Goal: Information Seeking & Learning: Learn about a topic

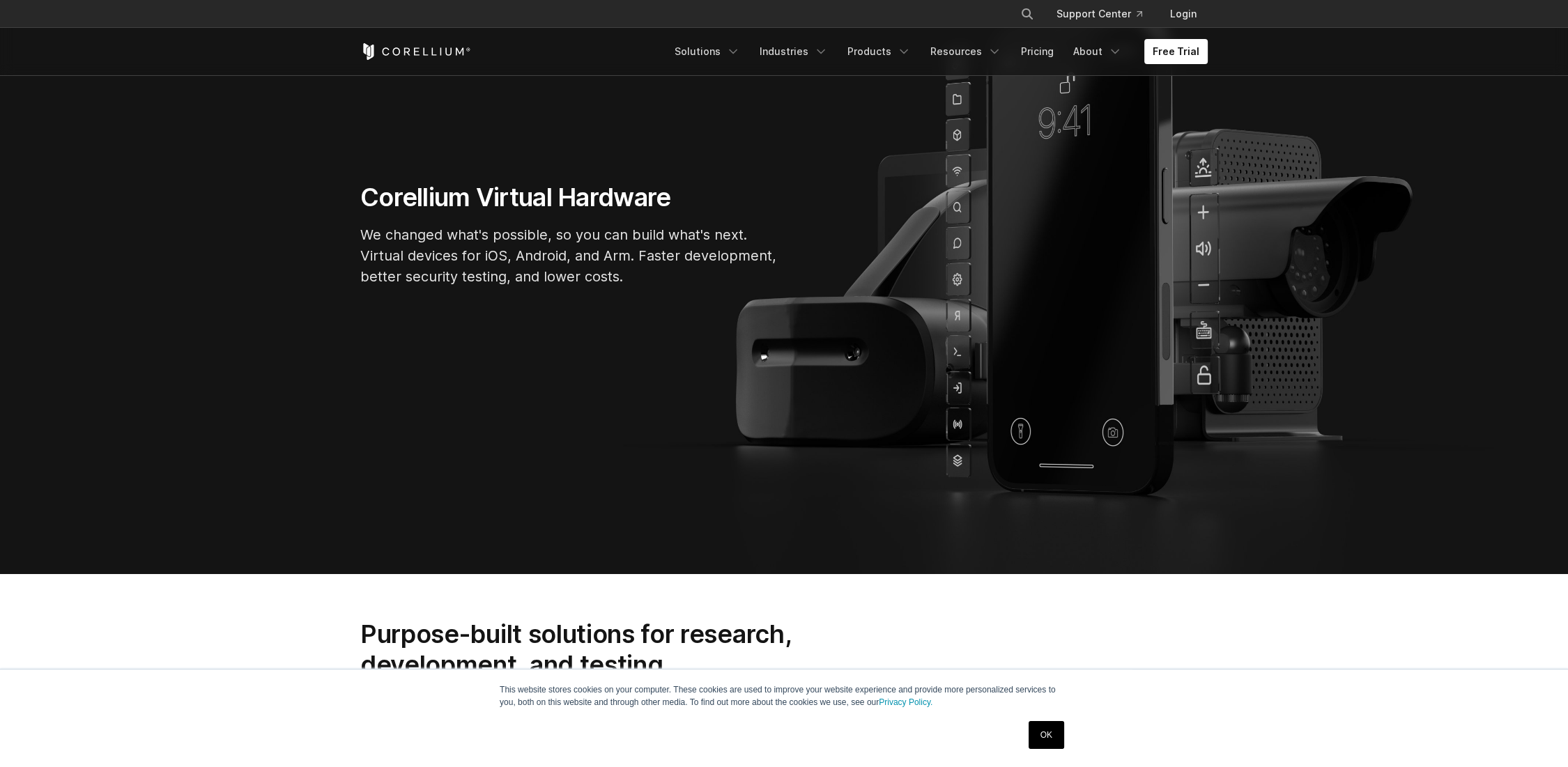
scroll to position [488, 0]
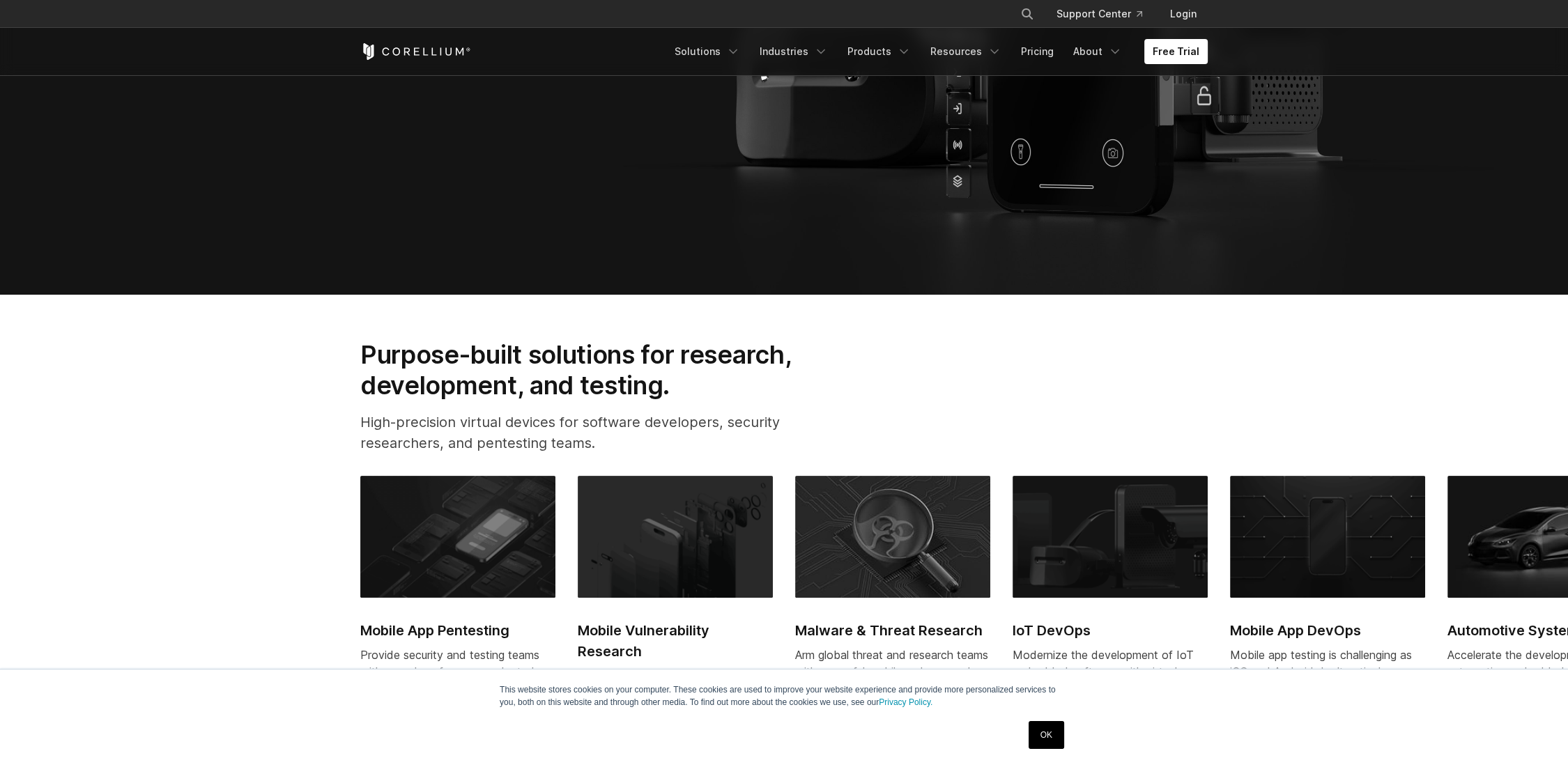
click at [1049, 739] on link "OK" at bounding box center [1046, 736] width 36 height 28
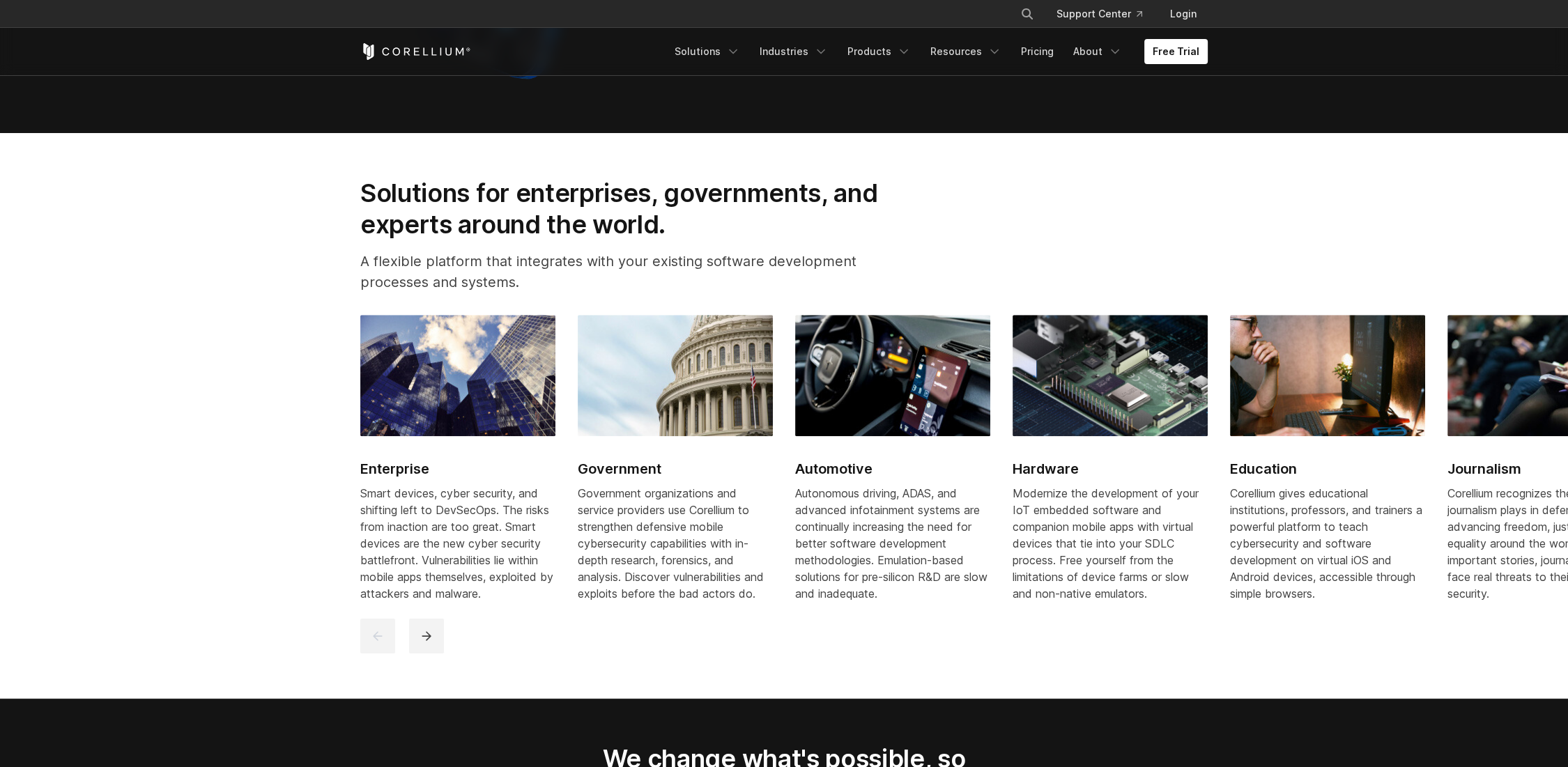
scroll to position [1254, 0]
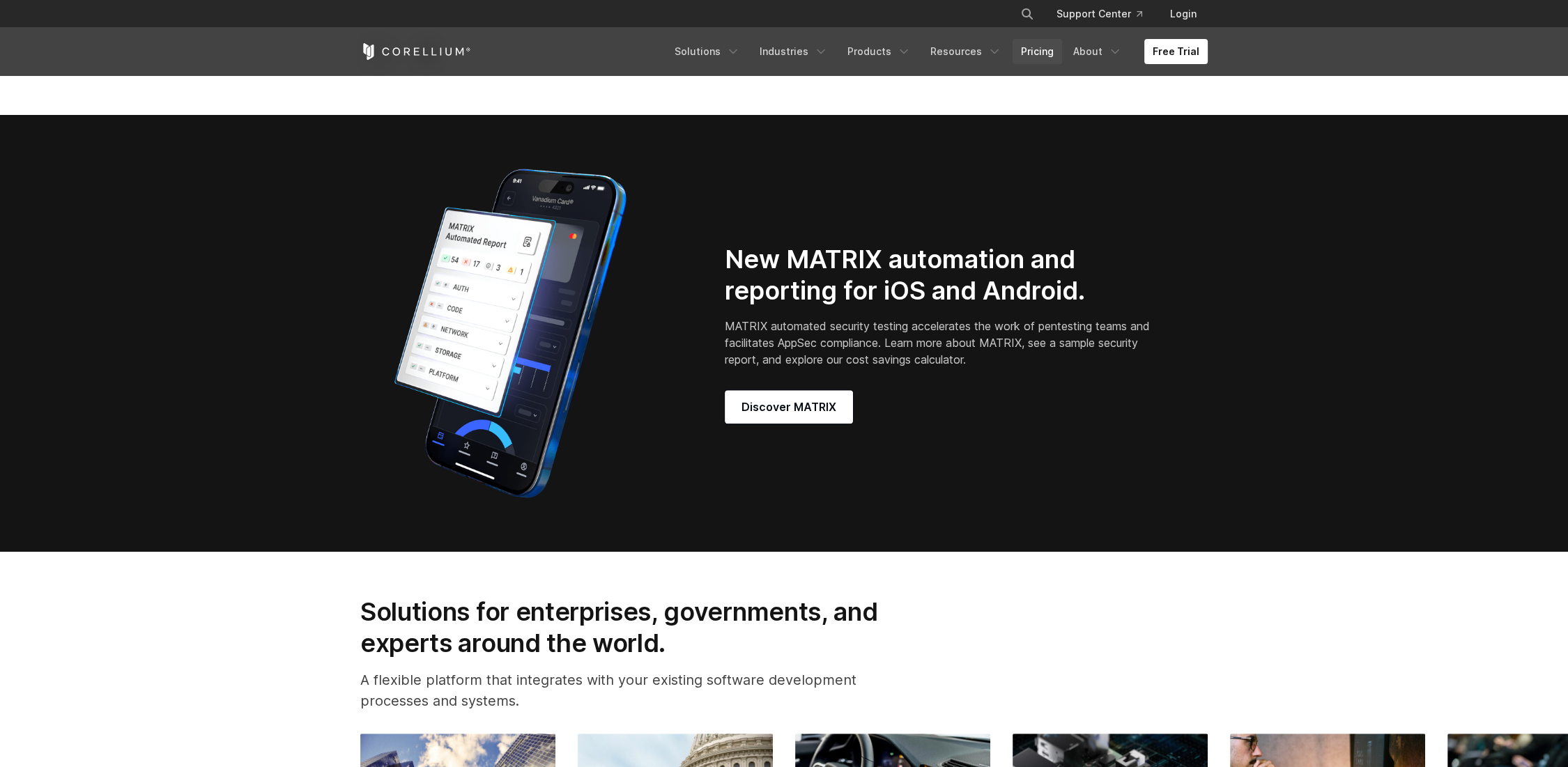
click at [1040, 49] on link "Pricing" at bounding box center [1038, 51] width 50 height 25
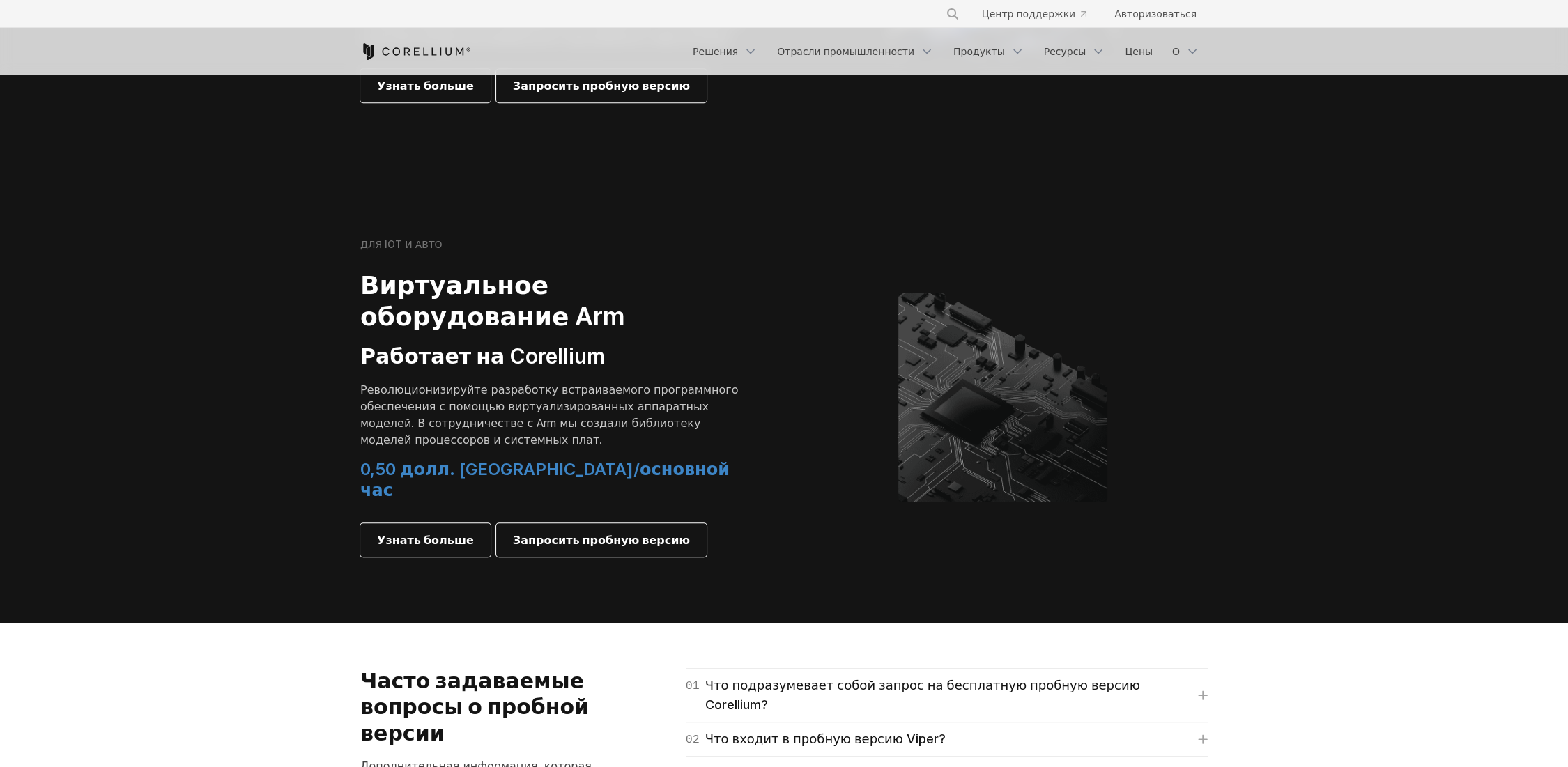
scroll to position [1693, 0]
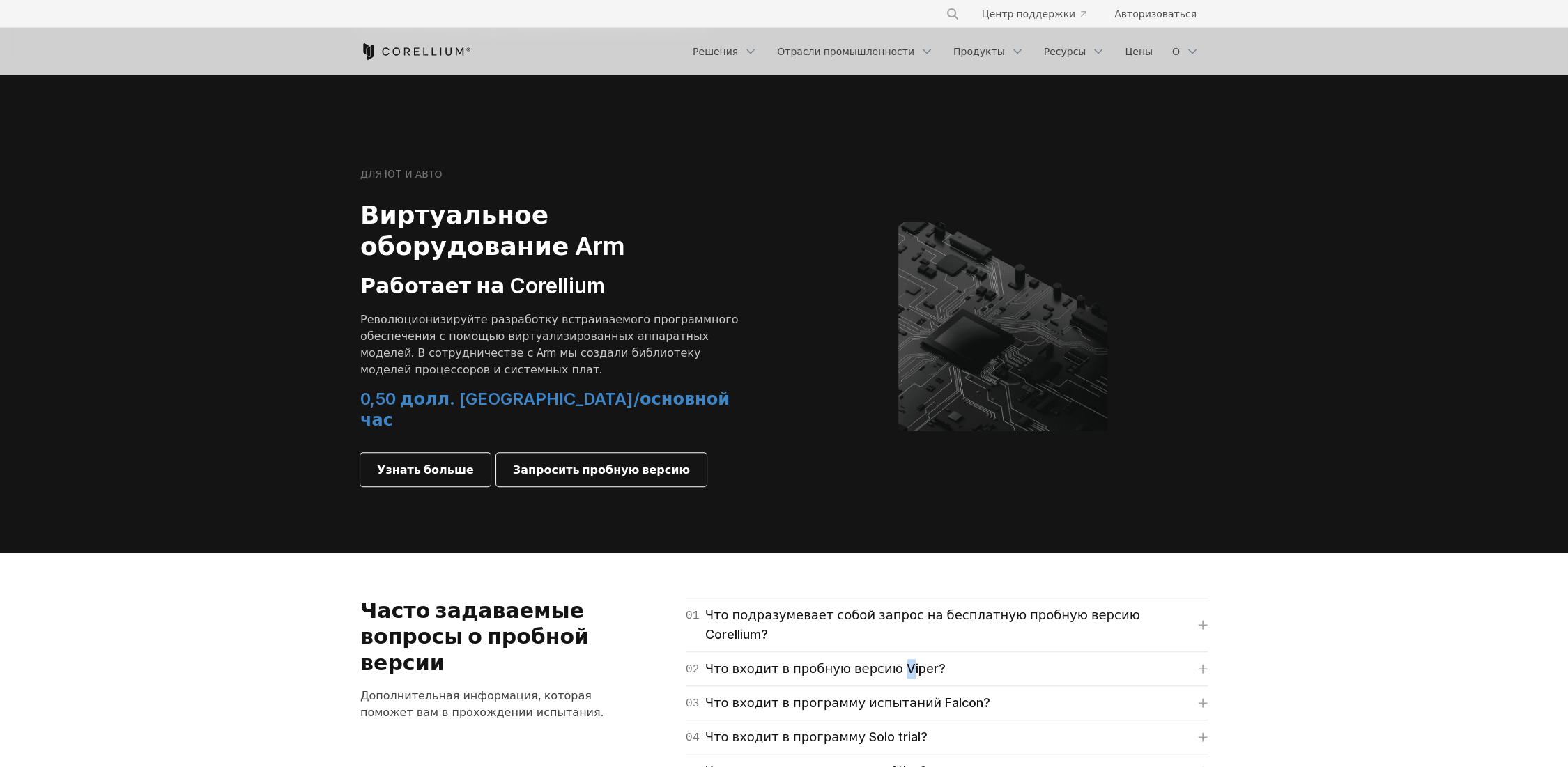
click at [788, 652] on div "02 Что входит в пробную версию Viper? Пробные версии Viper — это Advanced Editi…" at bounding box center [947, 669] width 522 height 34
click at [795, 661] on font "Что входит в пробную версию Viper?" at bounding box center [825, 669] width 240 height 15
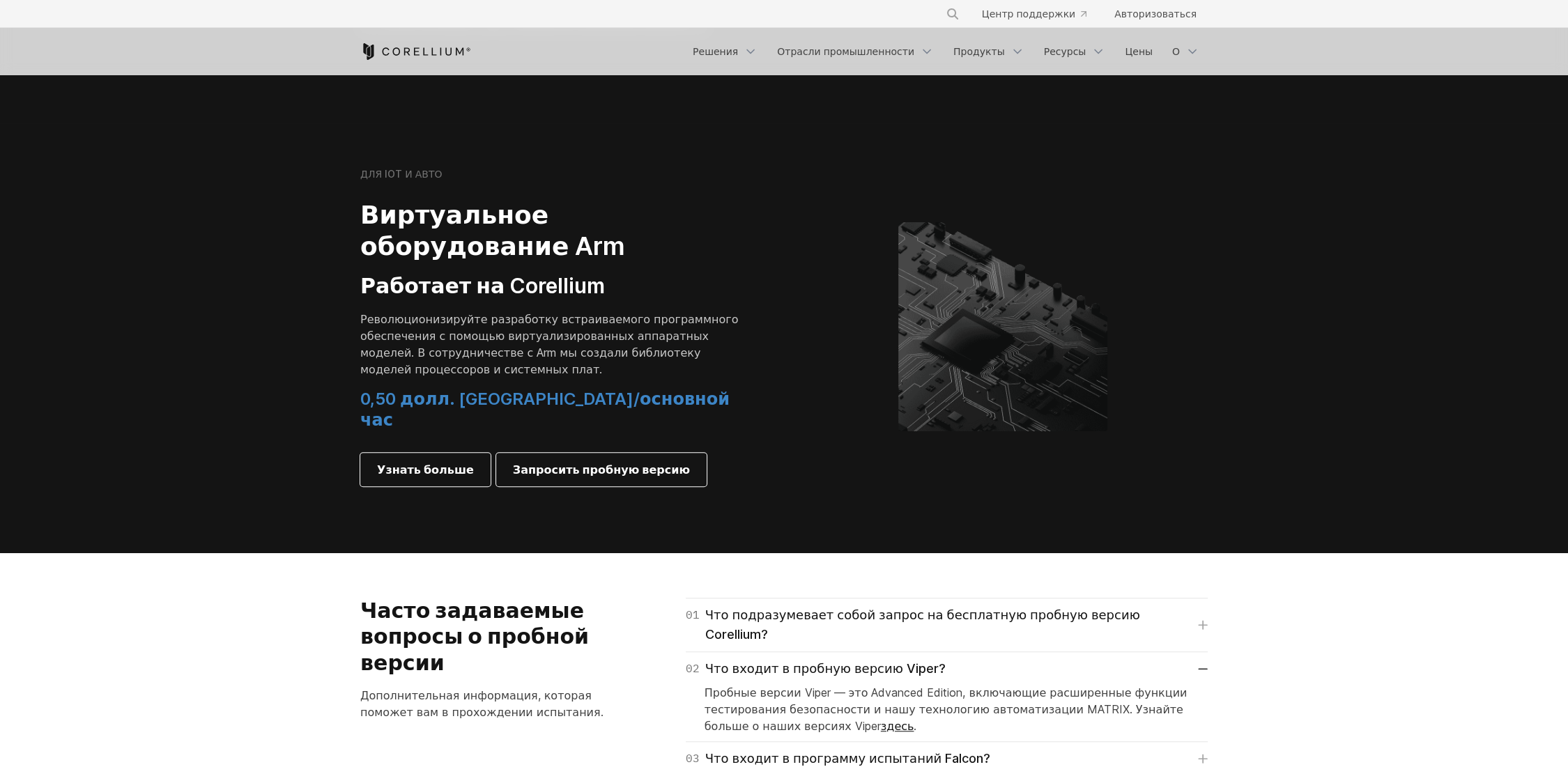
click at [888, 686] on font "Пробные версии Viper — это Advanced Edition, включающие расширенные функции тес…" at bounding box center [945, 709] width 483 height 47
